Goal: Task Accomplishment & Management: Use online tool/utility

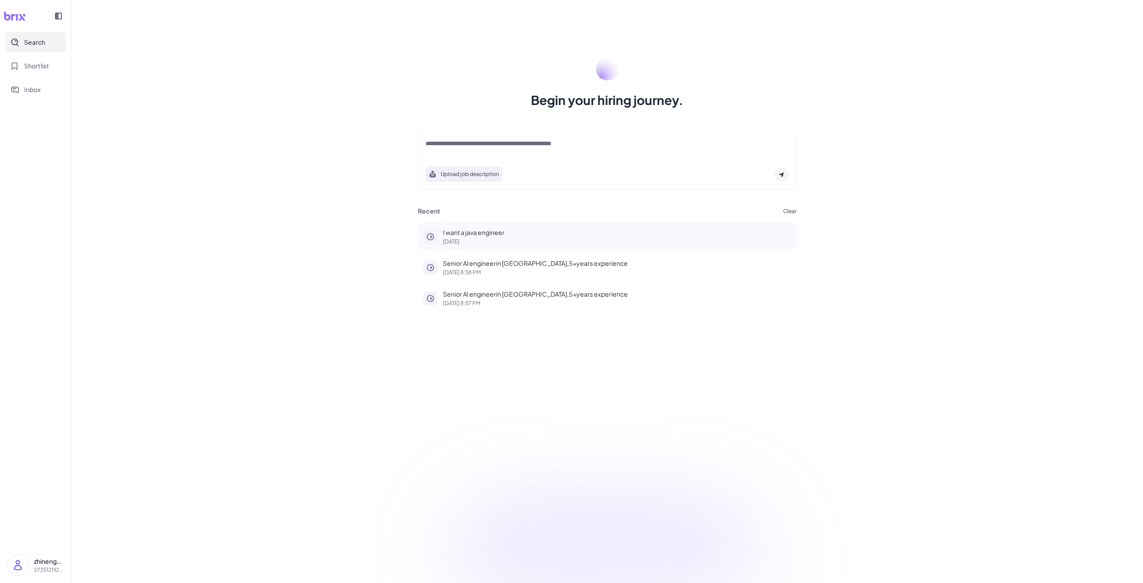
click at [468, 229] on p "I want a java engineer" at bounding box center [617, 232] width 348 height 9
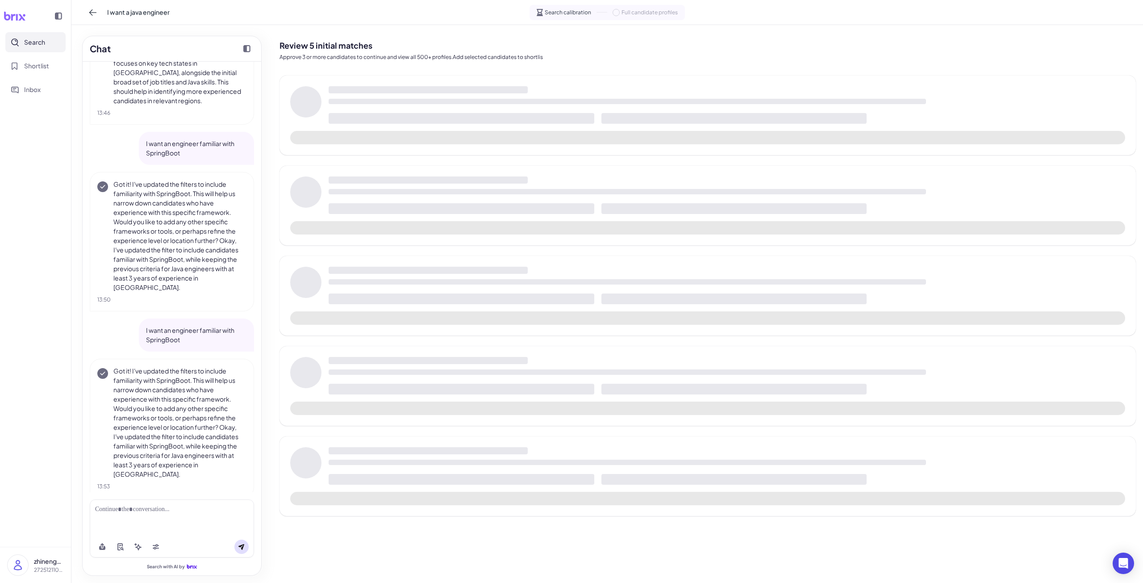
scroll to position [303, 0]
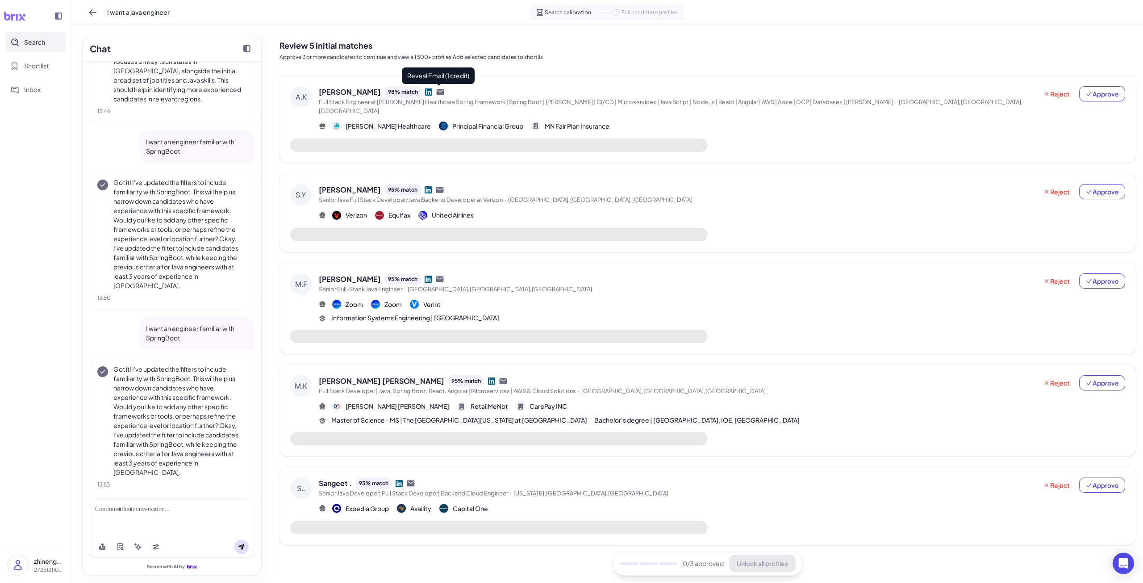
click at [440, 92] on icon at bounding box center [441, 92] width 8 height 6
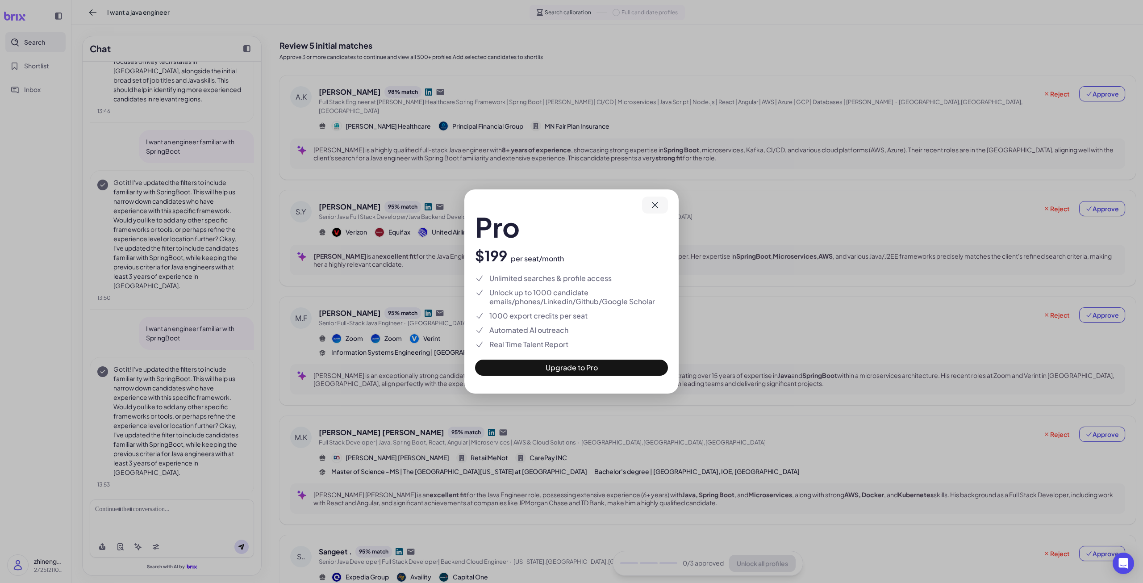
click at [657, 206] on icon at bounding box center [655, 205] width 11 height 11
click at [662, 207] on button at bounding box center [655, 205] width 26 height 17
click at [739, 170] on div "Pro $199 per seat/month Unlimited searches & profile access Unlock up to 1000 c…" at bounding box center [571, 291] width 1143 height 583
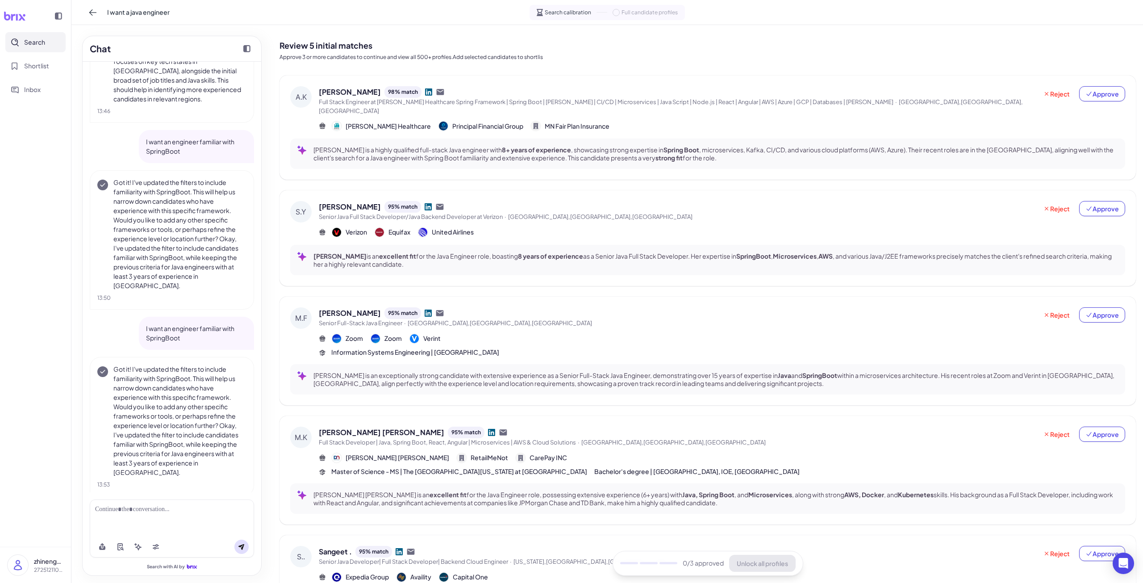
click at [524, 176] on div "[PERSON_NAME] G 98 % match Full Stack Engineer at [PERSON_NAME] Healthcare Spri…" at bounding box center [708, 352] width 857 height 555
click at [438, 90] on icon at bounding box center [441, 92] width 8 height 6
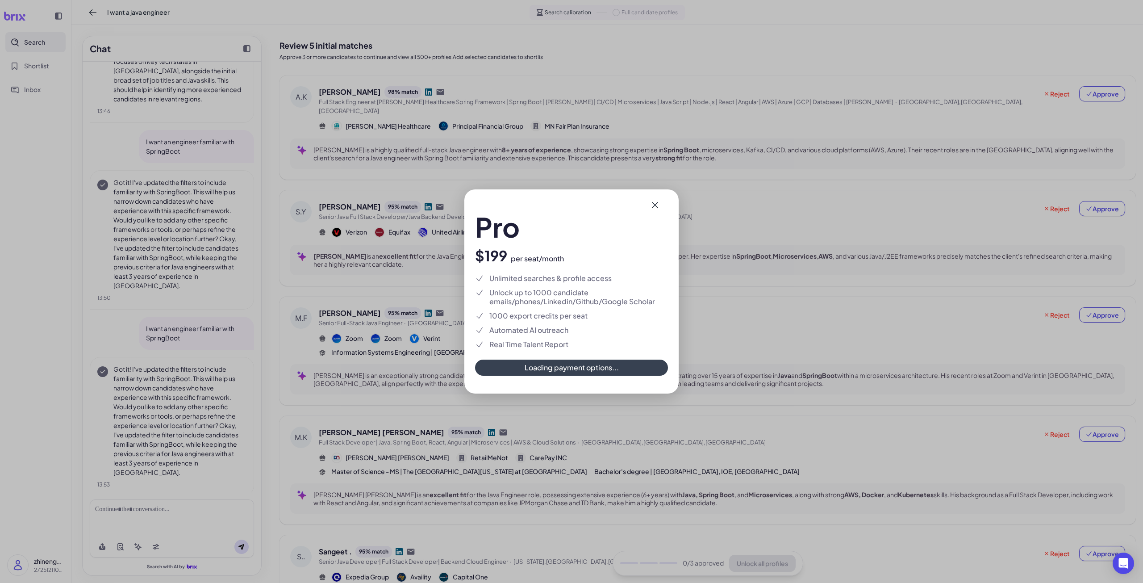
click at [412, 270] on div "Pro $199 per seat/month Unlimited searches & profile access Unlock up to 1000 c…" at bounding box center [571, 291] width 1143 height 583
